Goal: Find specific page/section: Find specific page/section

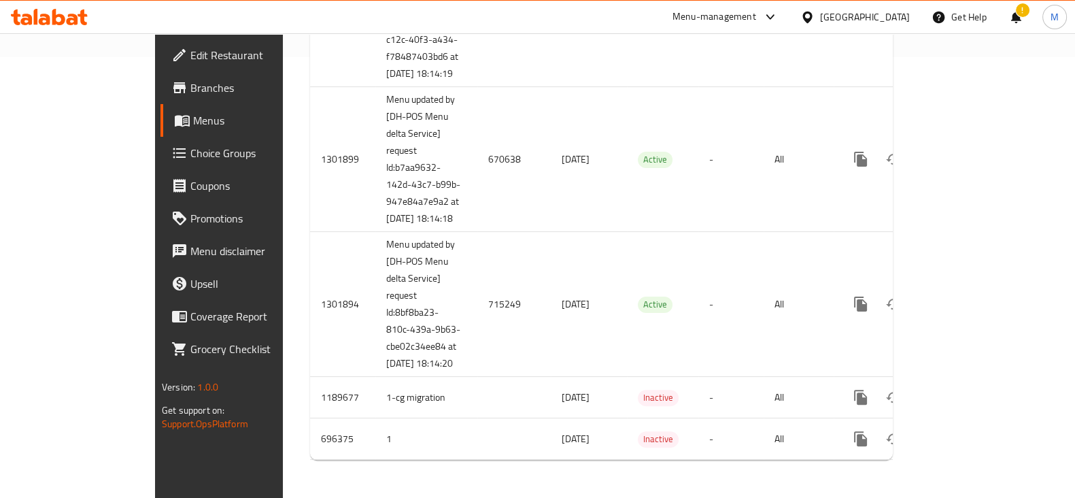
scroll to position [492, 0]
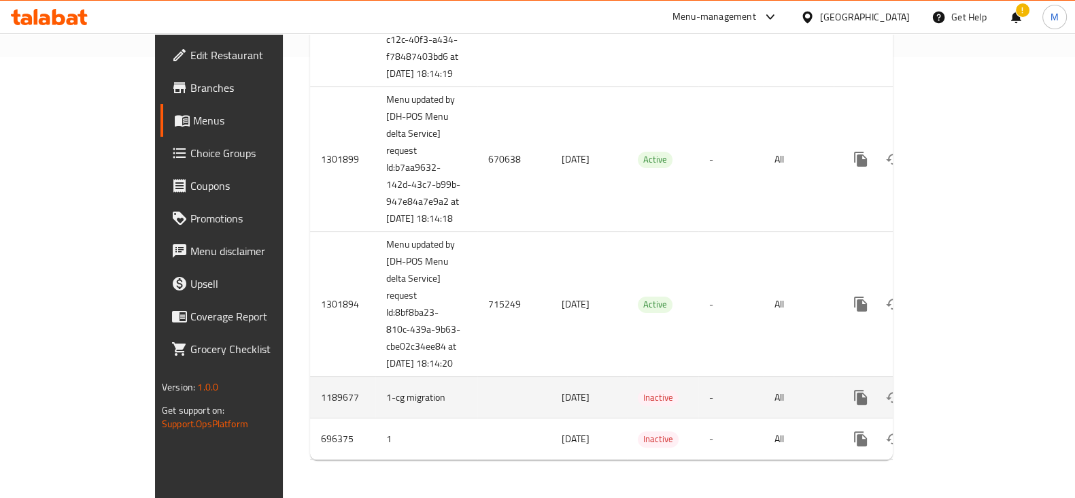
drag, startPoint x: 0, startPoint y: 46, endPoint x: 439, endPoint y: 391, distance: 558.7
click at [477, 391] on td "enhanced table" at bounding box center [513, 397] width 73 height 41
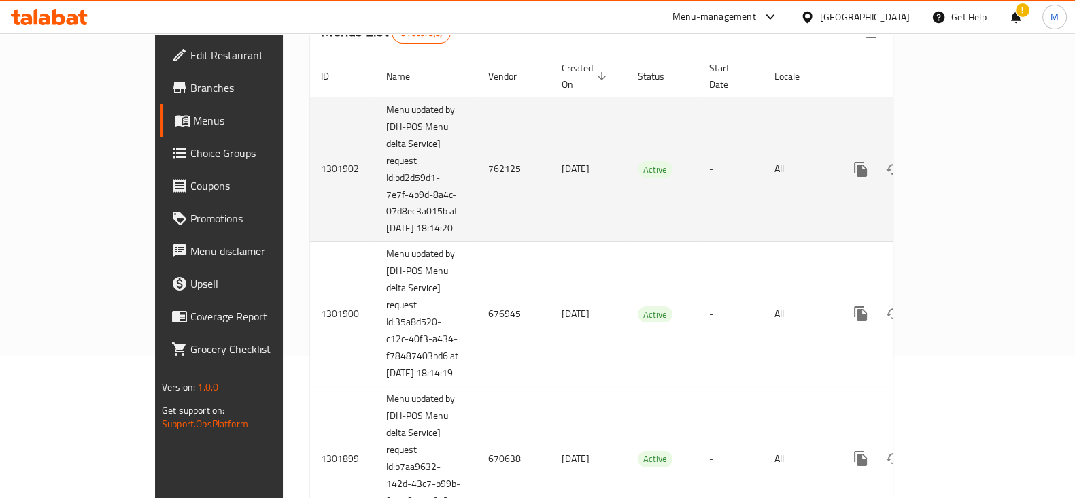
scroll to position [56, 0]
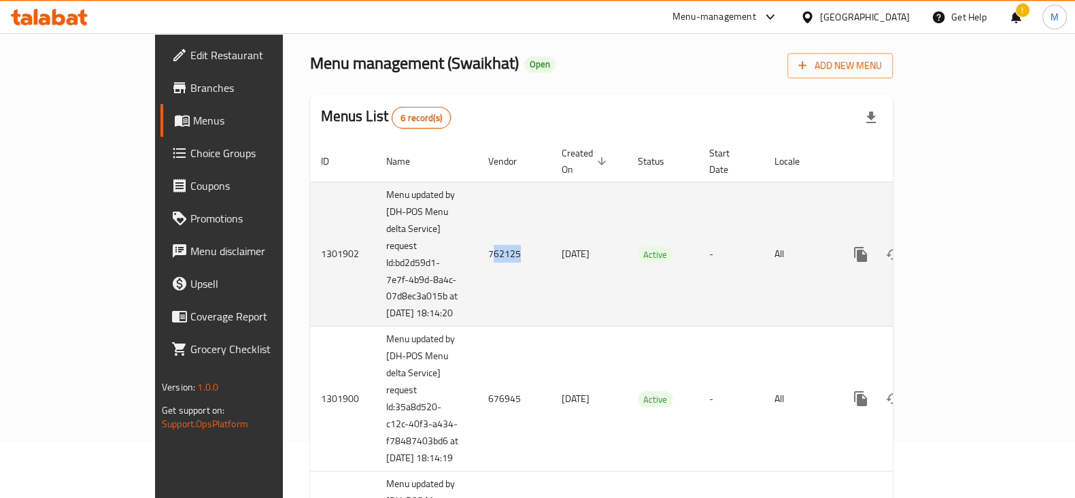
drag, startPoint x: 387, startPoint y: 250, endPoint x: 416, endPoint y: 254, distance: 29.5
click at [477, 254] on td "762125" at bounding box center [513, 254] width 73 height 145
click at [477, 242] on td "762125" at bounding box center [513, 254] width 73 height 145
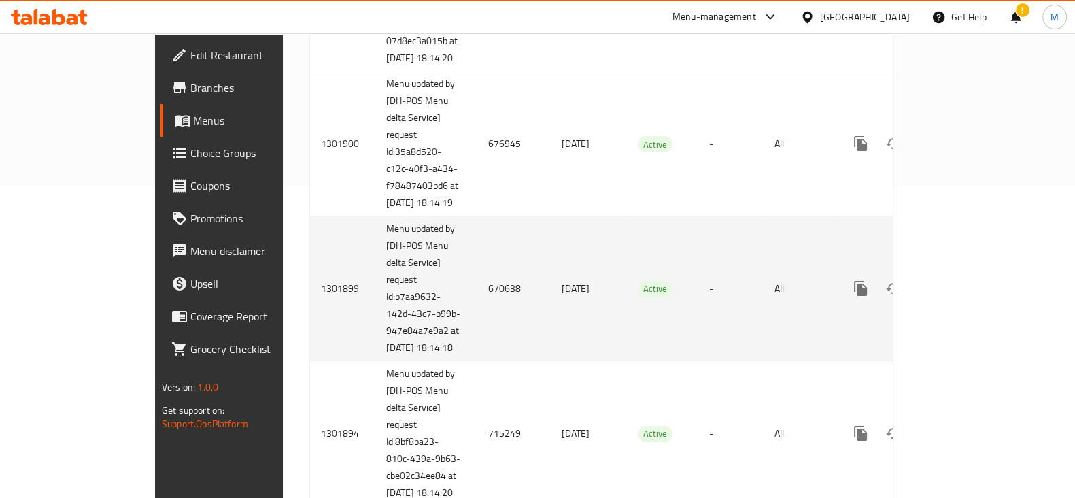
click at [477, 323] on td "670638" at bounding box center [513, 288] width 73 height 145
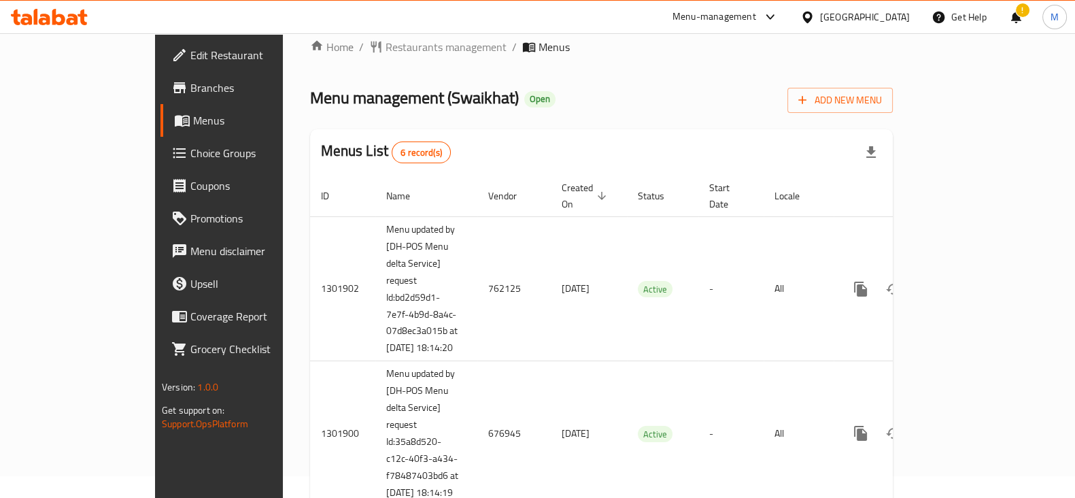
scroll to position [0, 0]
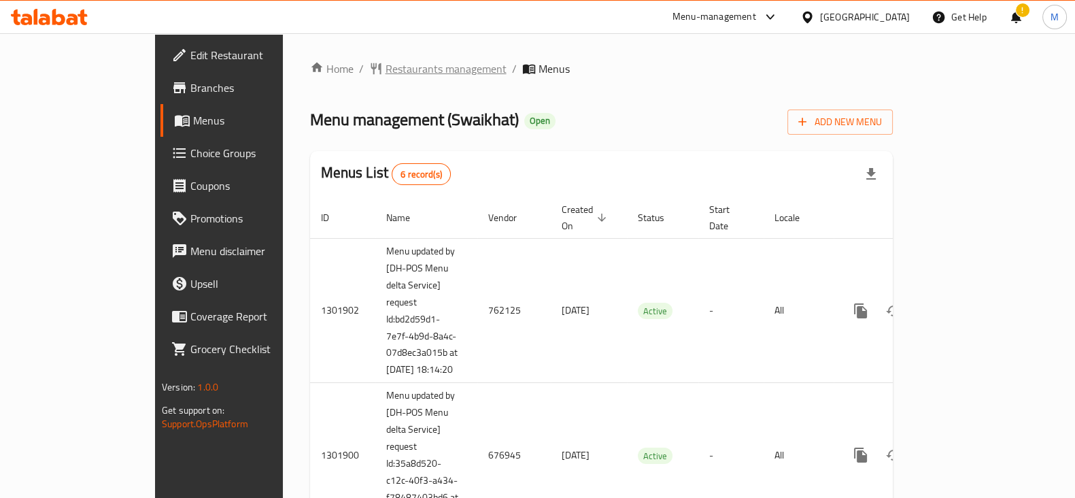
click at [385, 69] on span "Restaurants management" at bounding box center [445, 69] width 121 height 16
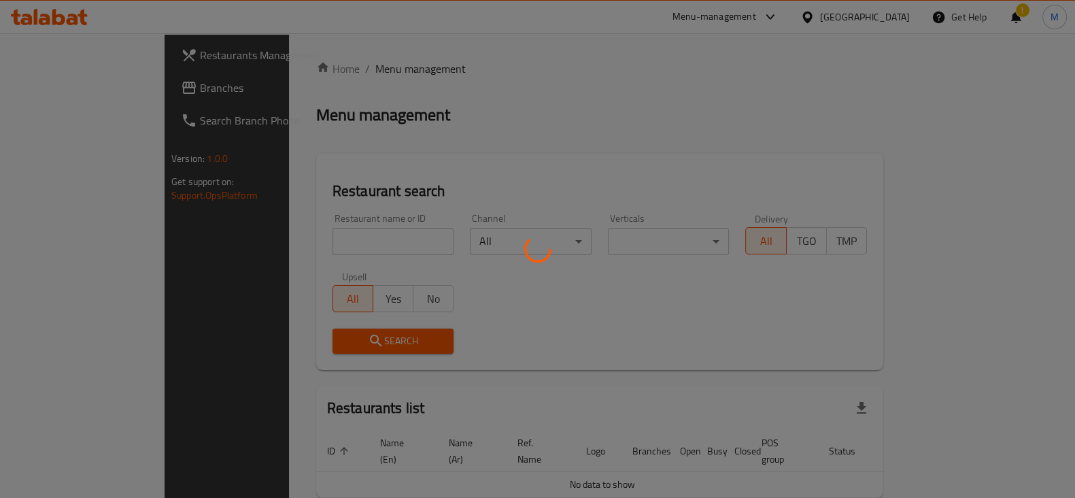
click at [323, 237] on div at bounding box center [537, 249] width 1075 height 498
click at [322, 245] on div at bounding box center [537, 249] width 1075 height 498
click at [323, 244] on div at bounding box center [537, 249] width 1075 height 498
click at [323, 243] on div at bounding box center [537, 249] width 1075 height 498
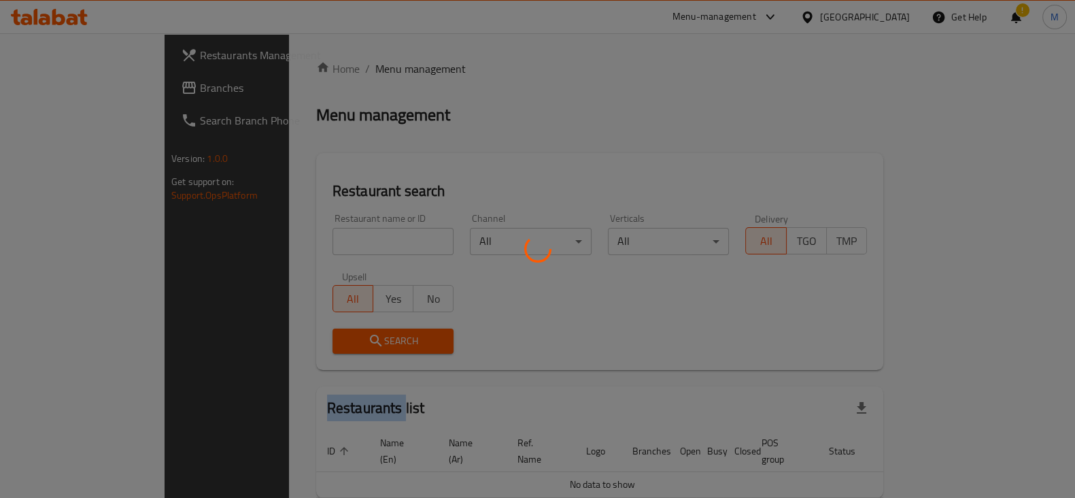
click at [323, 243] on div at bounding box center [537, 249] width 1075 height 498
click at [324, 242] on div at bounding box center [537, 249] width 1075 height 498
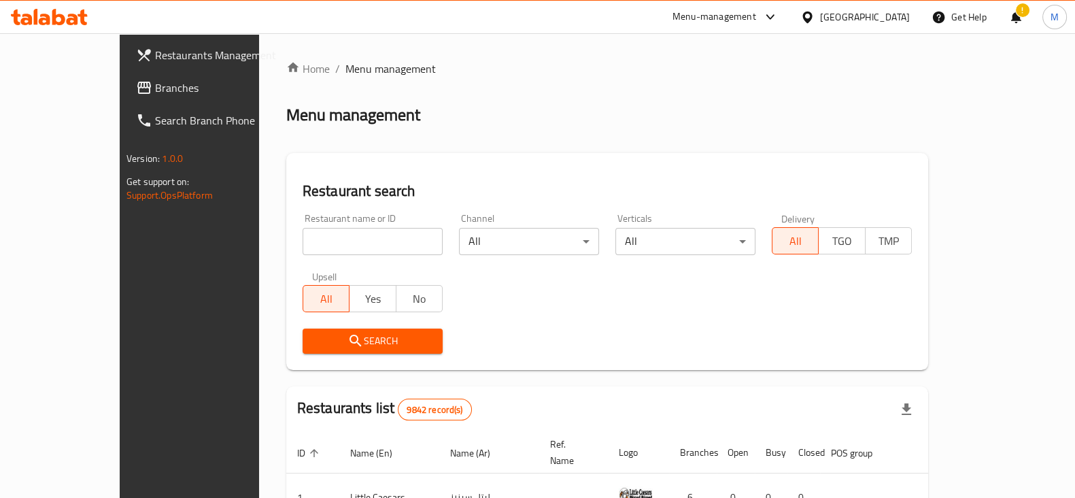
click at [332, 241] on input "search" at bounding box center [373, 241] width 140 height 27
paste input "643939"
type input "643939"
click button "Search" at bounding box center [373, 340] width 140 height 25
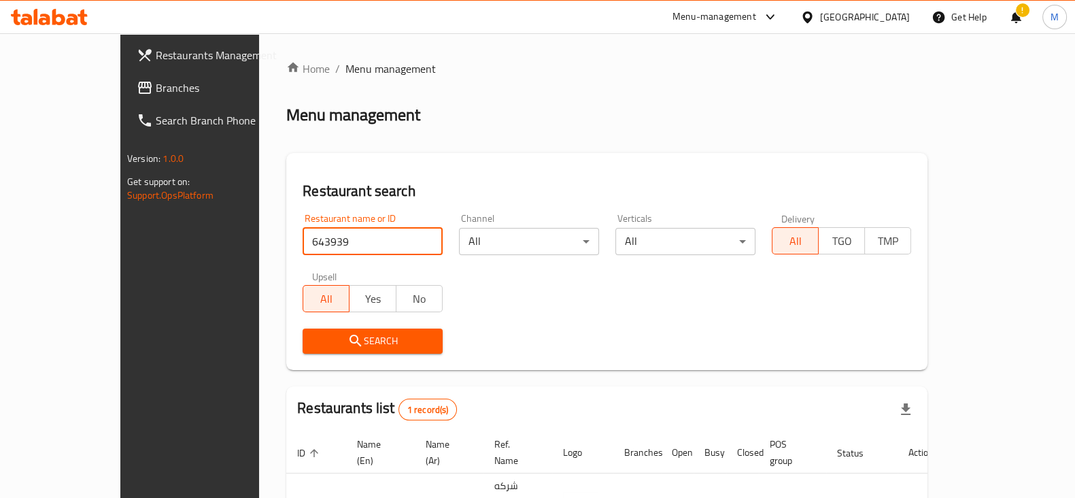
scroll to position [82, 0]
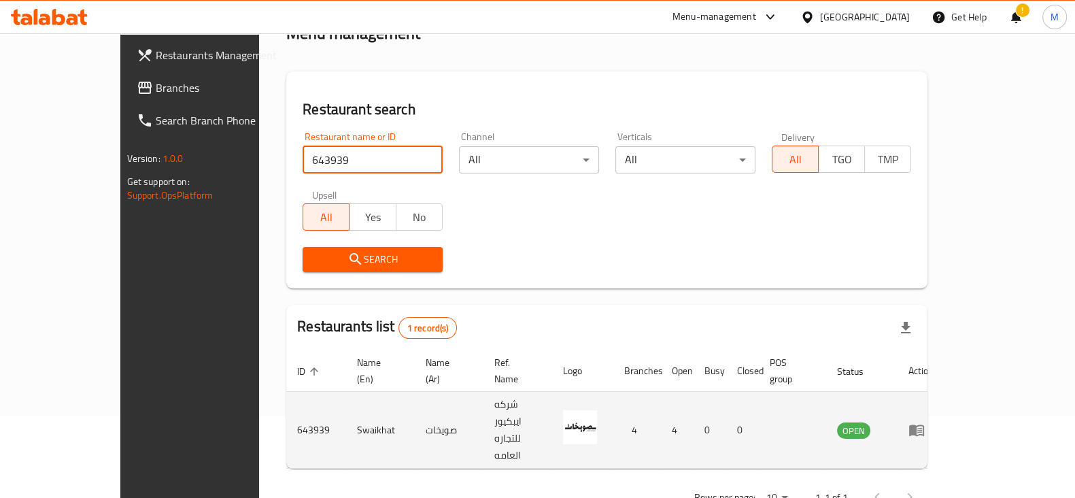
click at [924, 425] on icon "enhanced table" at bounding box center [916, 431] width 15 height 12
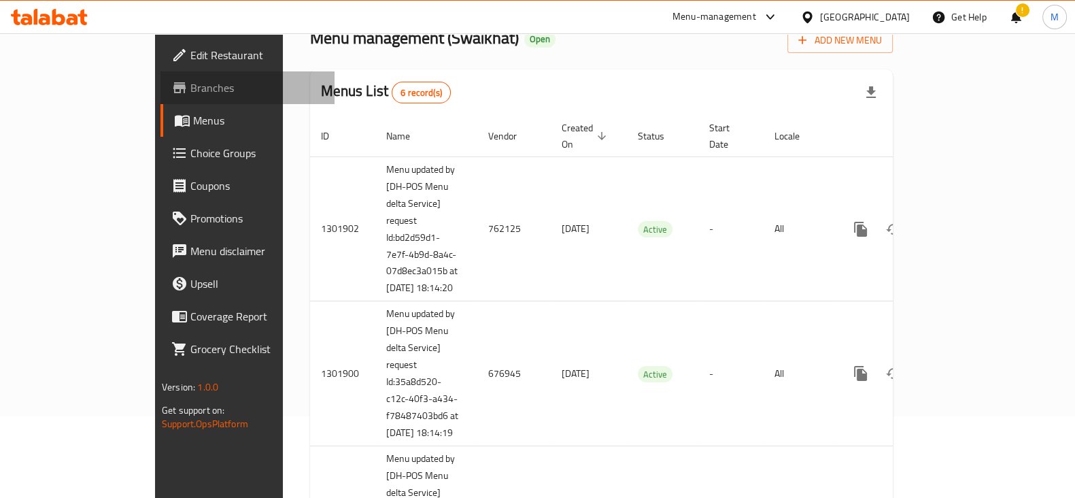
click at [190, 80] on span "Branches" at bounding box center [256, 88] width 133 height 16
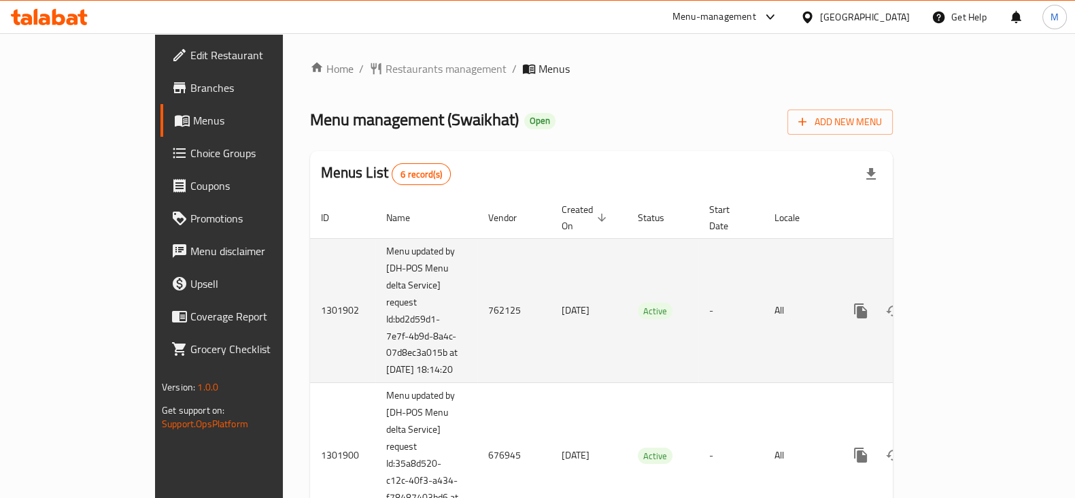
scroll to position [84, 0]
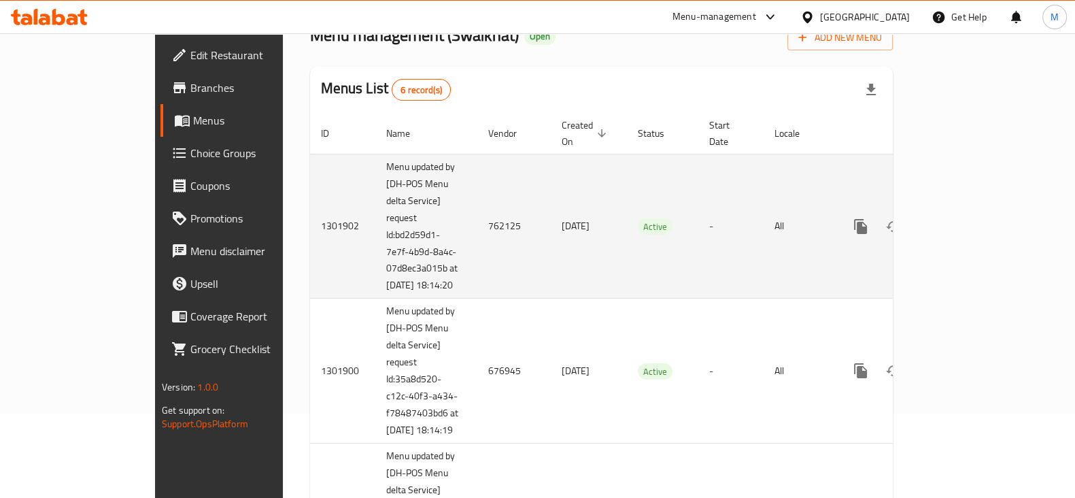
click at [551, 193] on td "[DATE]" at bounding box center [589, 226] width 76 height 145
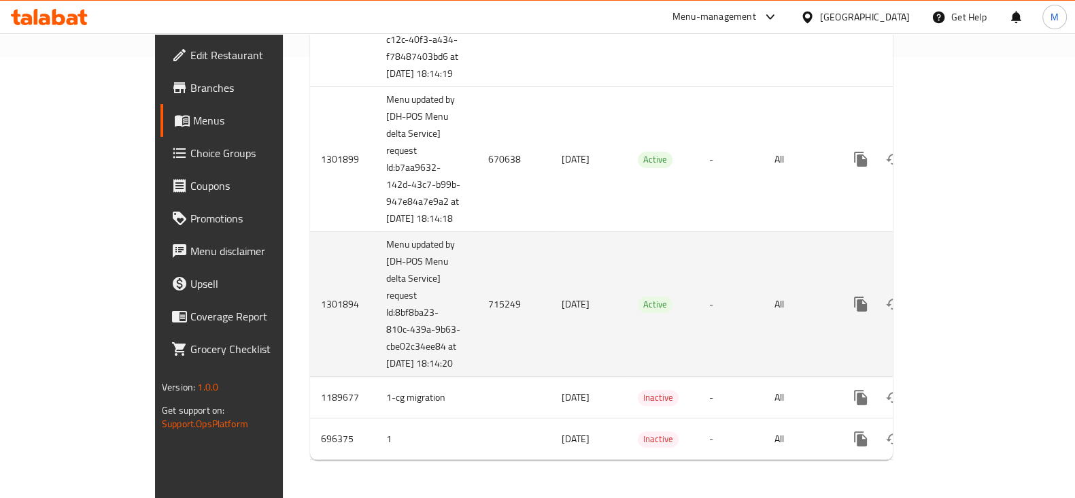
scroll to position [492, 0]
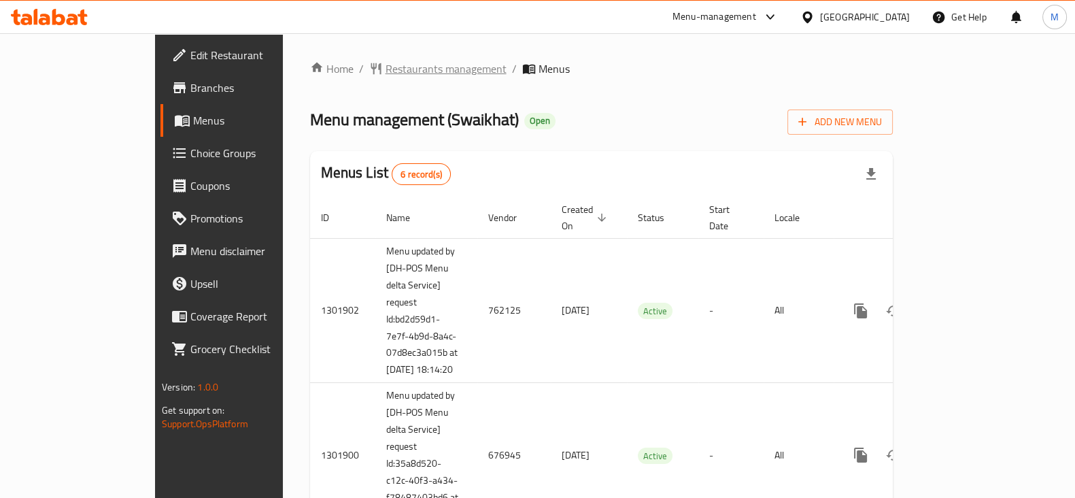
click at [385, 66] on span "Restaurants management" at bounding box center [445, 69] width 121 height 16
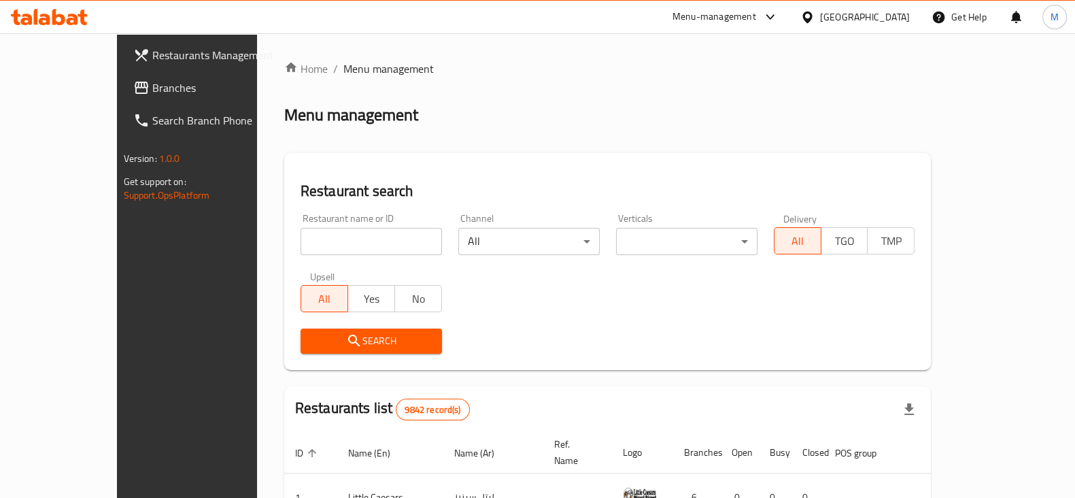
click at [902, 18] on div at bounding box center [537, 249] width 1075 height 498
click at [891, 20] on div "[GEOGRAPHIC_DATA]" at bounding box center [865, 17] width 90 height 15
click at [868, 31] on div "[GEOGRAPHIC_DATA]" at bounding box center [854, 17] width 131 height 33
click at [875, 27] on div "[GEOGRAPHIC_DATA]" at bounding box center [854, 17] width 131 height 33
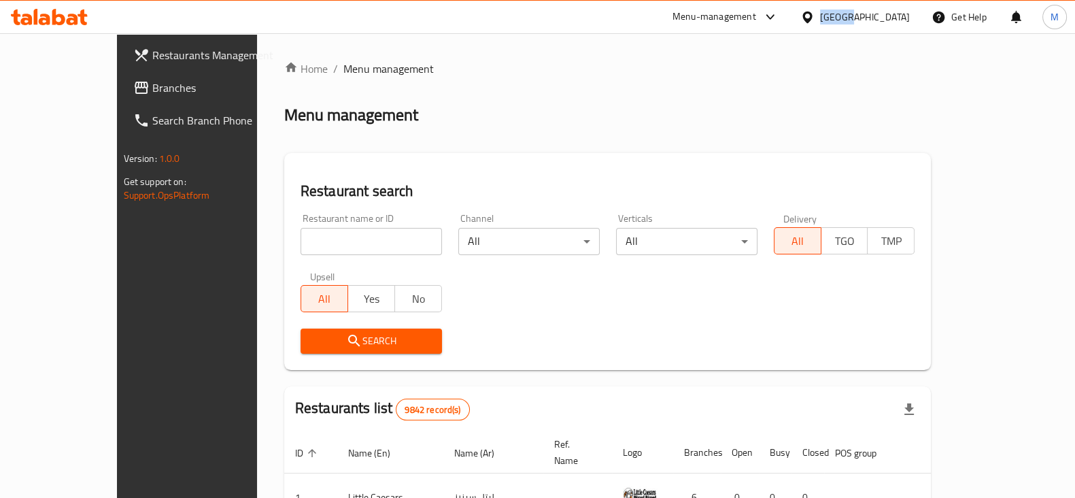
click at [875, 27] on div "[GEOGRAPHIC_DATA]" at bounding box center [854, 17] width 131 height 33
click at [887, 18] on div "[GEOGRAPHIC_DATA]" at bounding box center [865, 17] width 90 height 15
type input "eg"
click at [783, 92] on div "[GEOGRAPHIC_DATA]" at bounding box center [807, 107] width 204 height 31
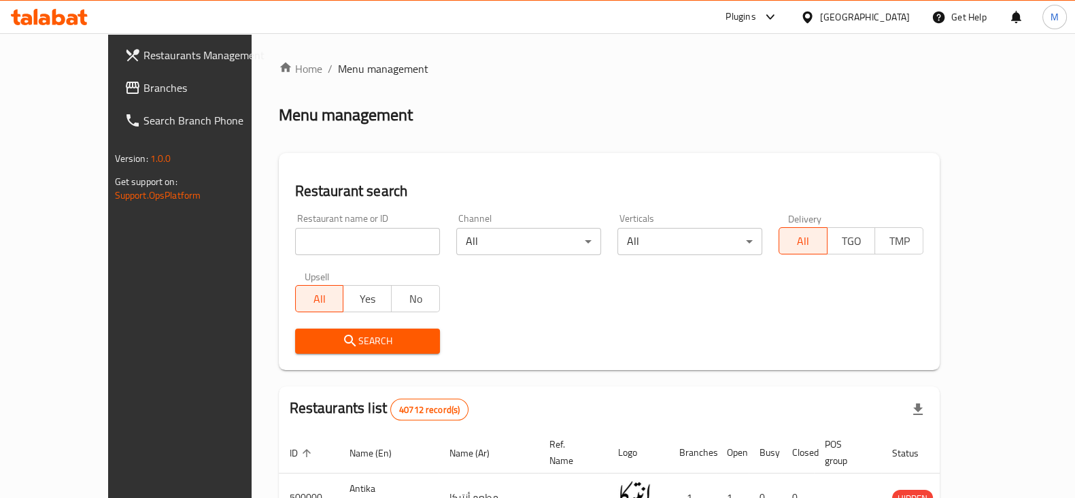
click at [352, 243] on div "Home / Menu management Menu management Restaurant search Restaurant name or ID …" at bounding box center [609, 482] width 661 height 842
click at [352, 241] on input "search" at bounding box center [367, 241] width 145 height 27
paste input "Voila Chocolate & Pastry Shop"
type input "Voila Chocolate & Pastry Shop"
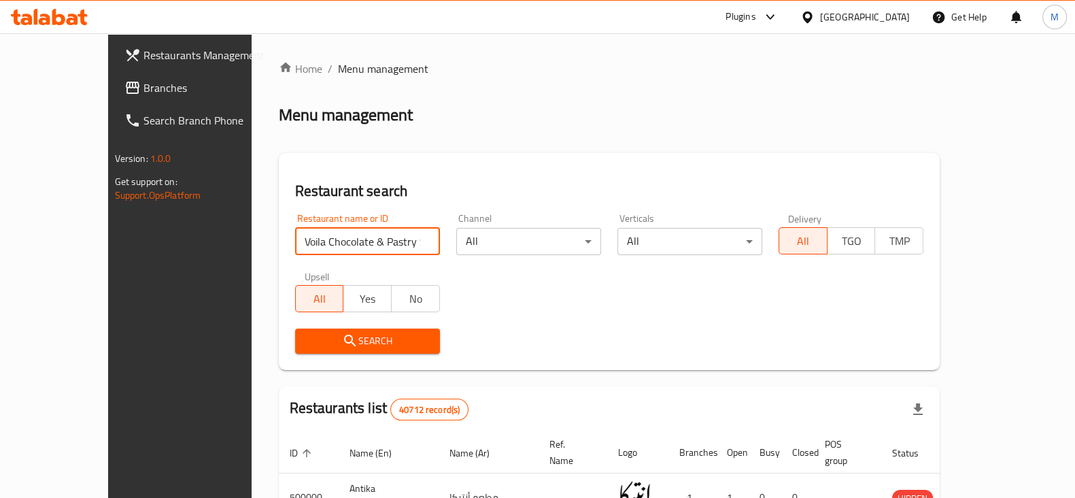
click button "Search" at bounding box center [367, 340] width 145 height 25
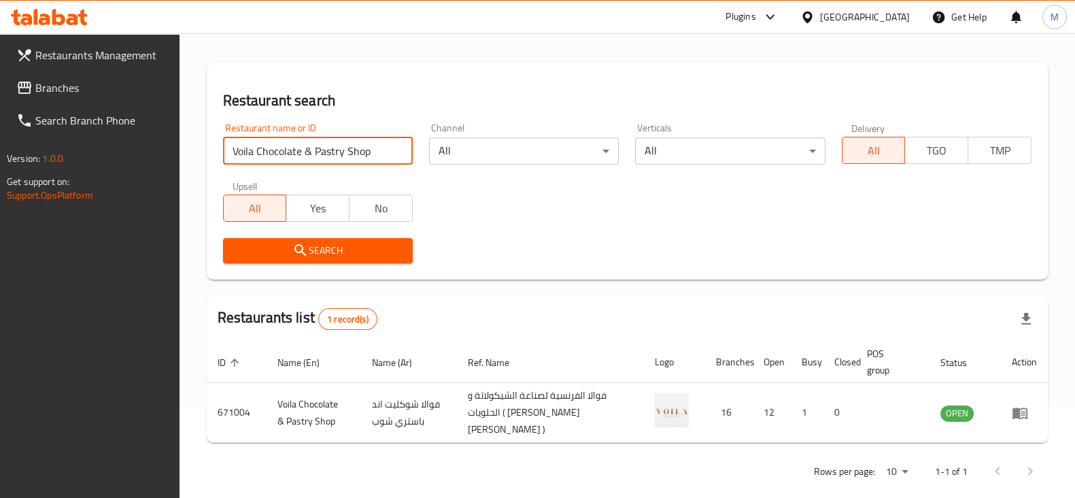
scroll to position [109, 0]
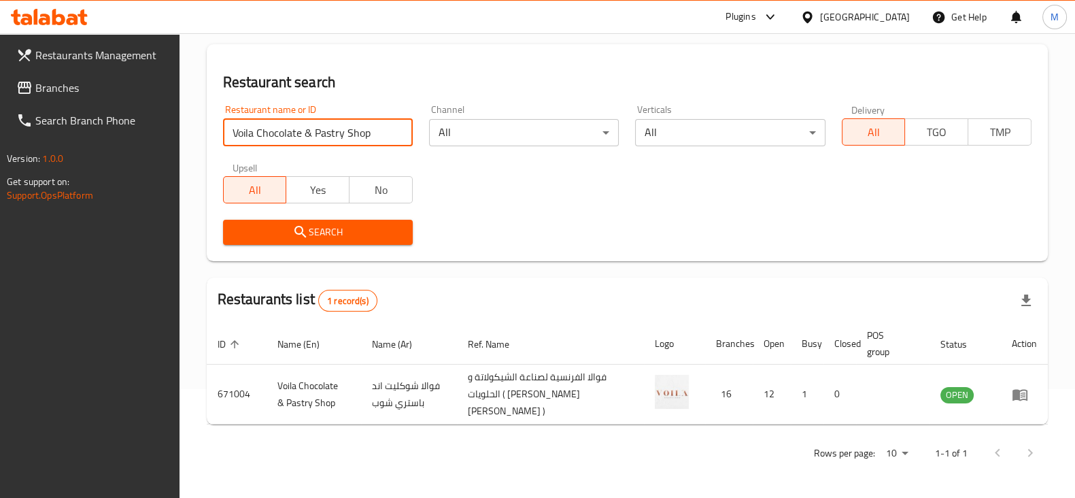
click at [929, 345] on th "Status" at bounding box center [964, 343] width 71 height 41
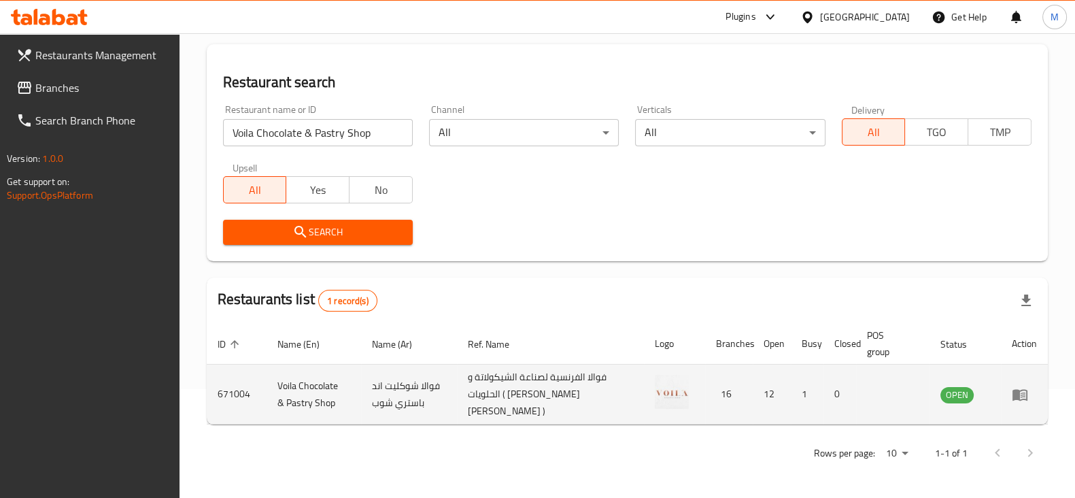
click at [1010, 394] on td "enhanced table" at bounding box center [1024, 394] width 47 height 60
click at [1007, 394] on td "enhanced table" at bounding box center [1024, 394] width 47 height 60
click at [1016, 396] on icon "enhanced table" at bounding box center [1019, 395] width 15 height 12
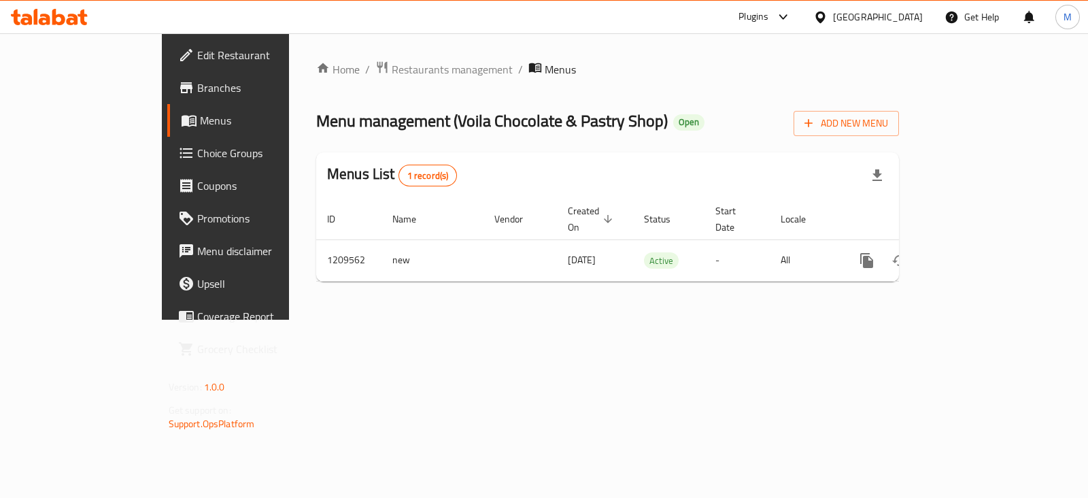
click at [197, 53] on span "Edit Restaurant" at bounding box center [264, 55] width 135 height 16
